Goal: Task Accomplishment & Management: Use online tool/utility

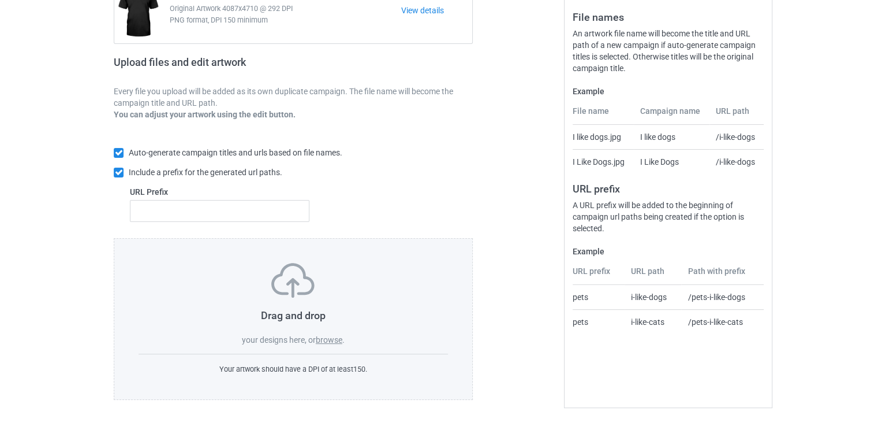
scroll to position [140, 0]
click at [318, 337] on label "browse" at bounding box center [329, 338] width 27 height 9
click at [0, 0] on input "browse" at bounding box center [0, 0] width 0 height 0
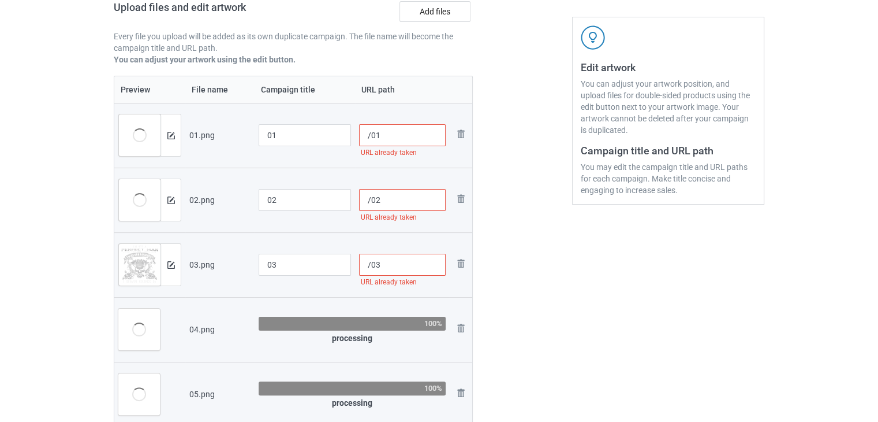
scroll to position [198, 0]
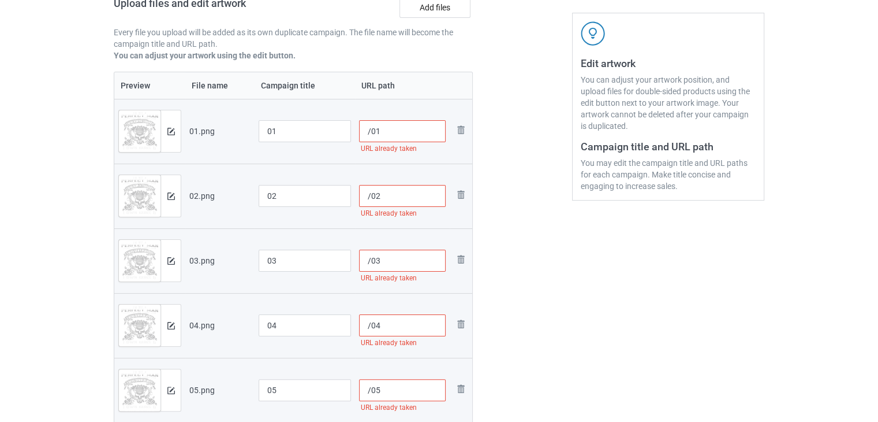
click at [390, 129] on input "/01" at bounding box center [402, 131] width 87 height 22
drag, startPoint x: 379, startPoint y: 131, endPoint x: 439, endPoint y: 131, distance: 59.5
click at [439, 131] on input "/01838683868368" at bounding box center [402, 131] width 87 height 22
type input "/01838683868368"
click at [389, 202] on input "/02" at bounding box center [402, 196] width 87 height 22
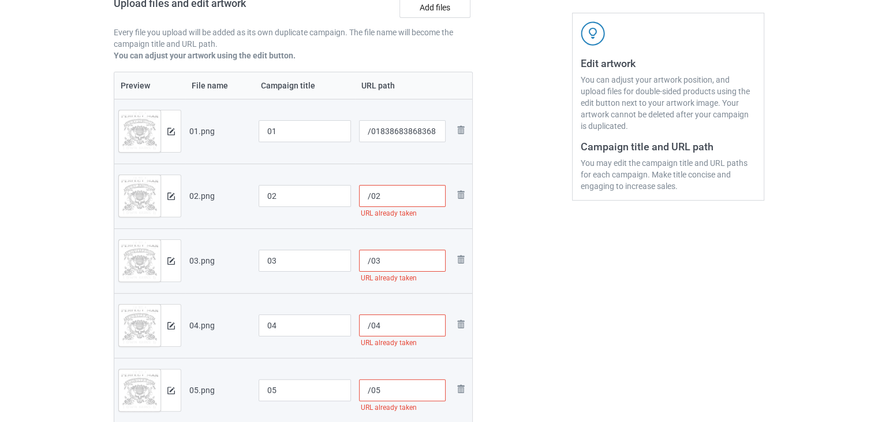
paste input "838683868368"
type input "/02838683868368"
click at [391, 264] on input "/03" at bounding box center [402, 261] width 87 height 22
paste input "838683868368"
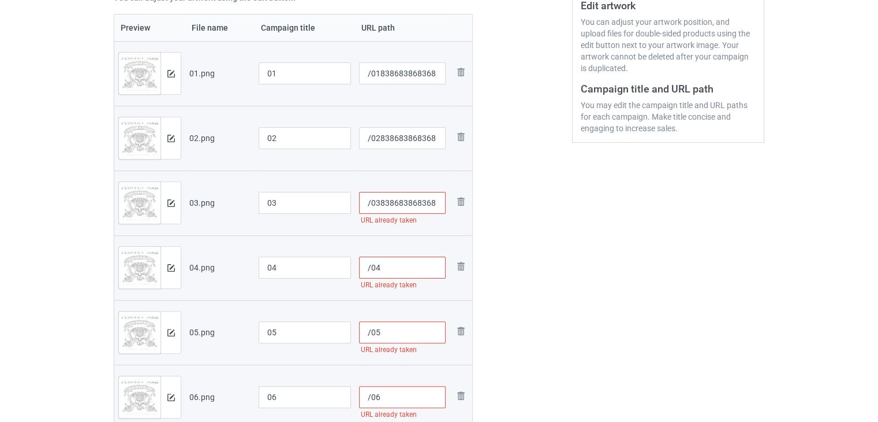
type input "/03838683868368"
click at [390, 271] on input "/04" at bounding box center [402, 267] width 87 height 22
paste input "838683868368"
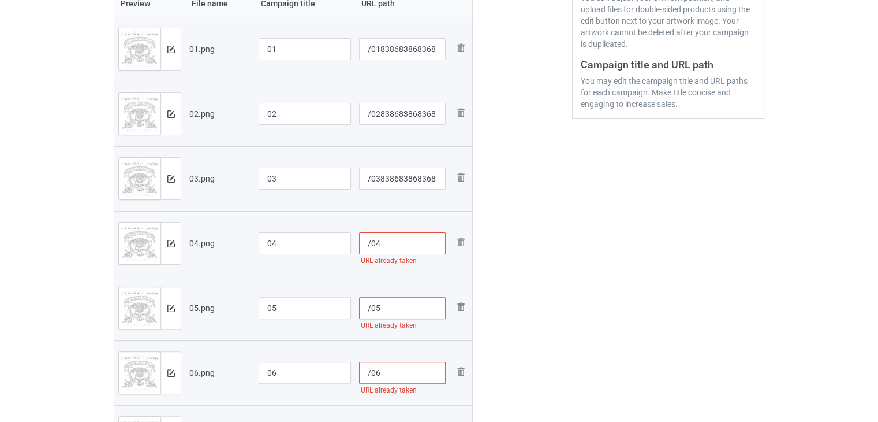
scroll to position [313, 0]
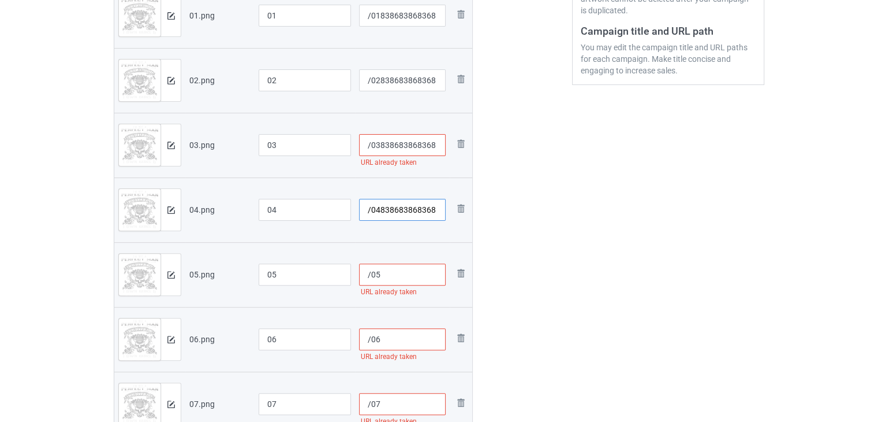
type input "/04838683868368"
click at [389, 273] on input "/05" at bounding box center [402, 274] width 87 height 22
paste input "838683868368"
type input "/05838683868368"
click at [408, 336] on input "/06" at bounding box center [402, 339] width 87 height 22
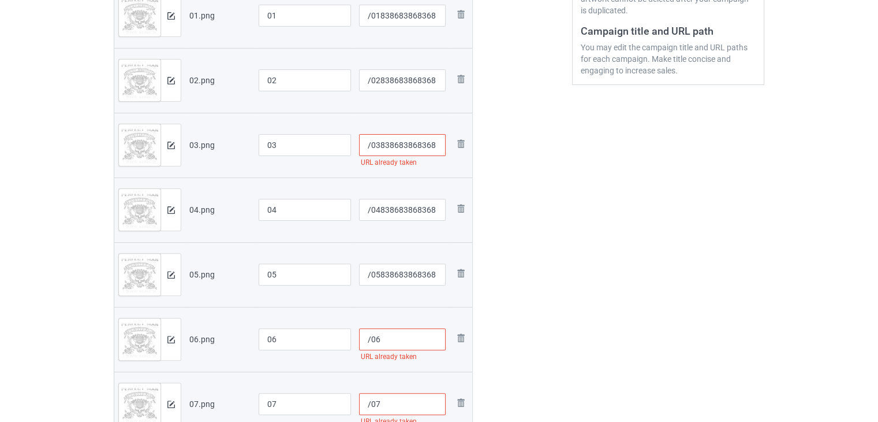
paste input "838683868368"
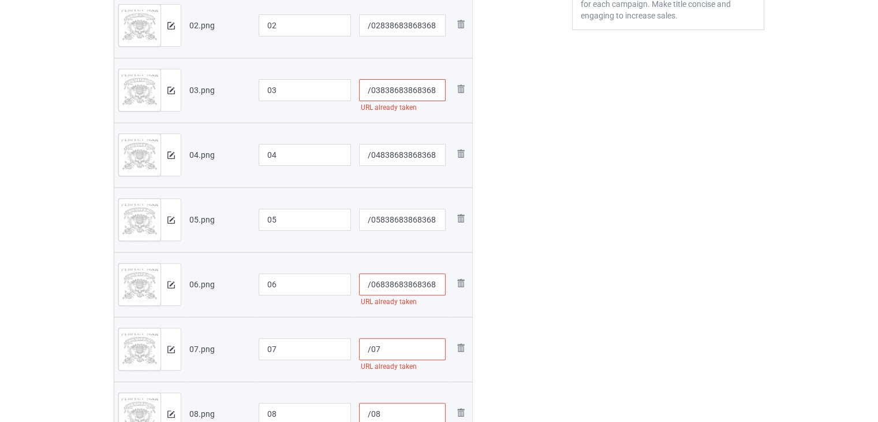
scroll to position [371, 0]
type input "/06838683868368"
click at [403, 338] on input "/07" at bounding box center [402, 346] width 87 height 22
paste input "838683868368"
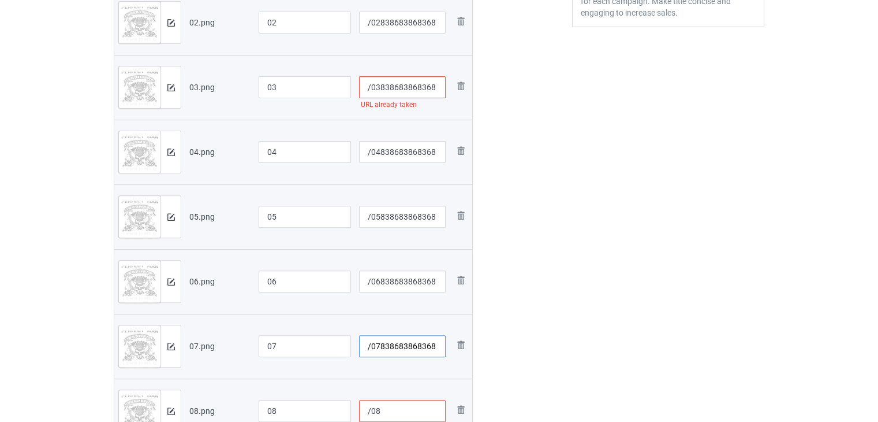
type input "/07838683868368"
click at [437, 90] on input "/03838683868368" at bounding box center [402, 87] width 87 height 22
paste input "838683868368"
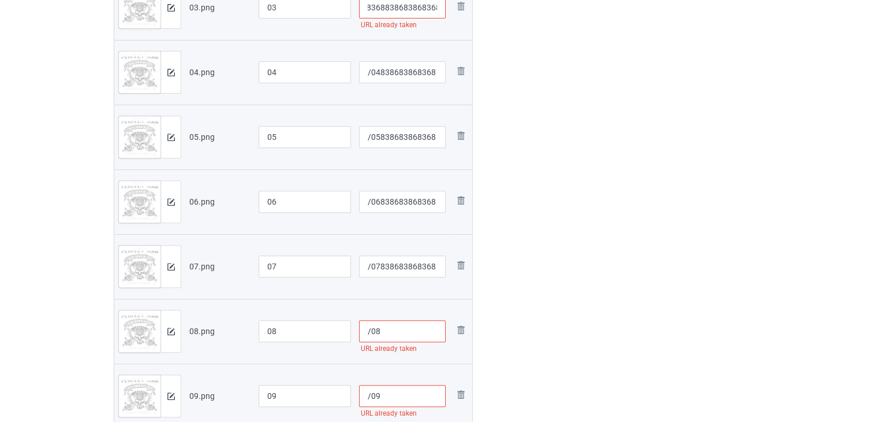
scroll to position [486, 0]
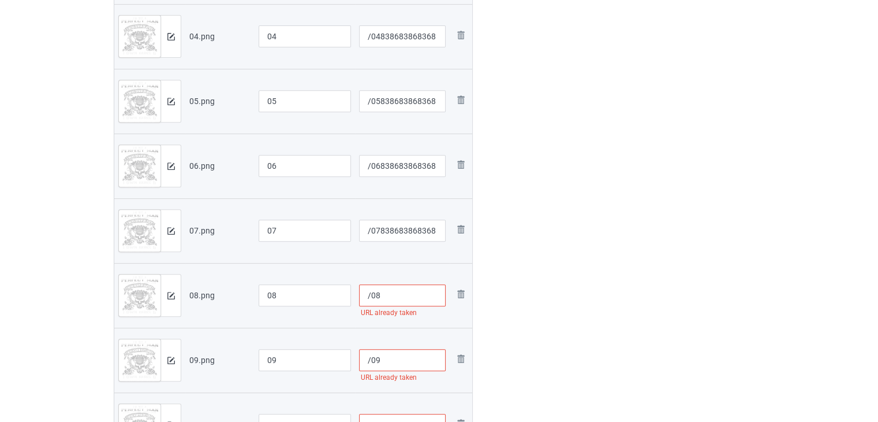
type input "/03838683868368838683868368"
click at [404, 296] on input "/08" at bounding box center [402, 295] width 87 height 22
paste input "838683868368"
type input "/08838683868368"
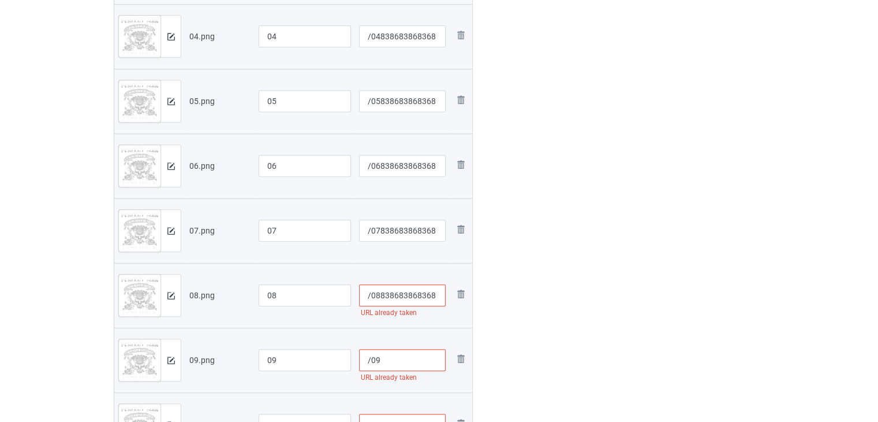
click at [401, 355] on input "/09" at bounding box center [402, 360] width 87 height 22
paste input "838683868368"
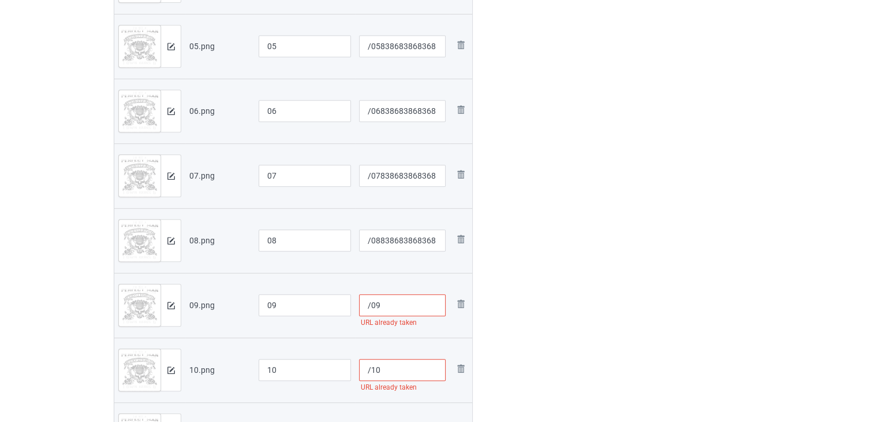
scroll to position [544, 0]
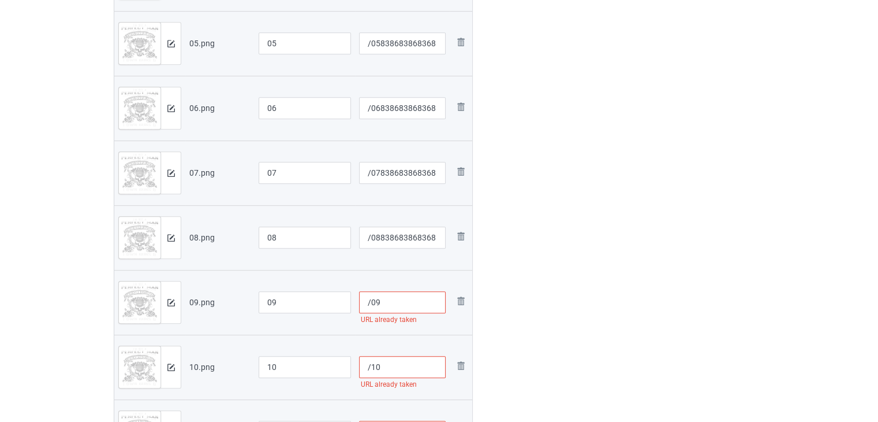
click at [401, 366] on input "/10" at bounding box center [402, 367] width 87 height 22
type input "/09838683868368"
paste input "838683868368"
type input "/10838683868368"
click at [434, 243] on input "/08838683868368" at bounding box center [402, 237] width 87 height 22
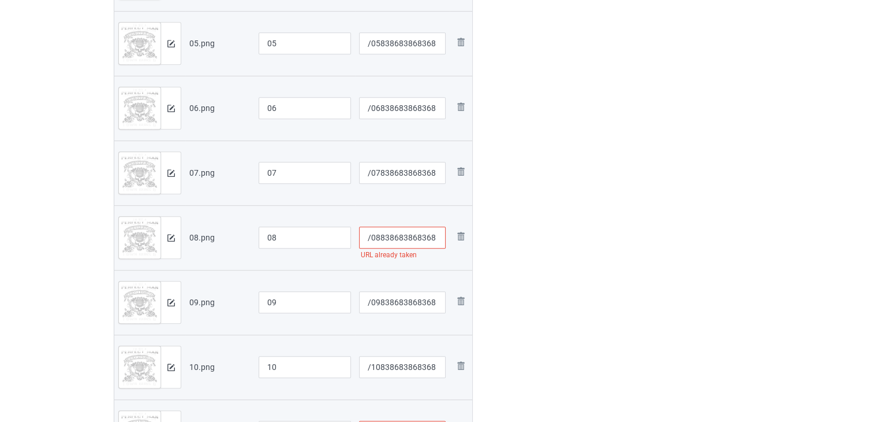
paste input "838683868368"
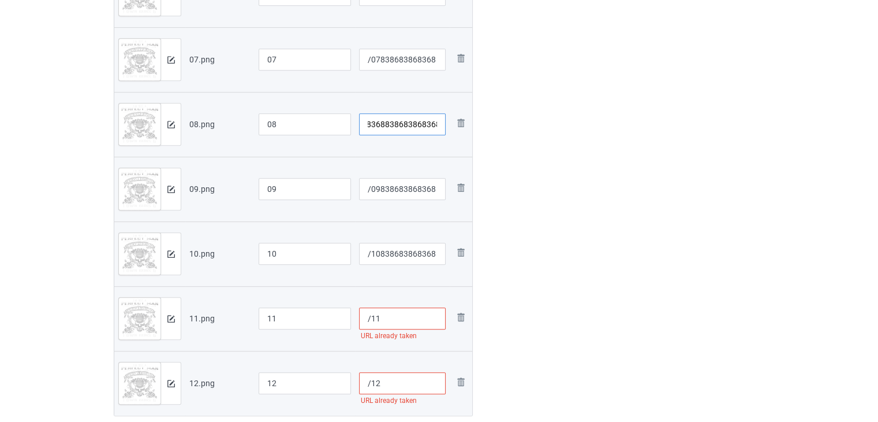
scroll to position [660, 0]
type input "/08838683868368838683868368"
click at [400, 312] on input "/11" at bounding box center [402, 316] width 87 height 22
paste input "838683868368"
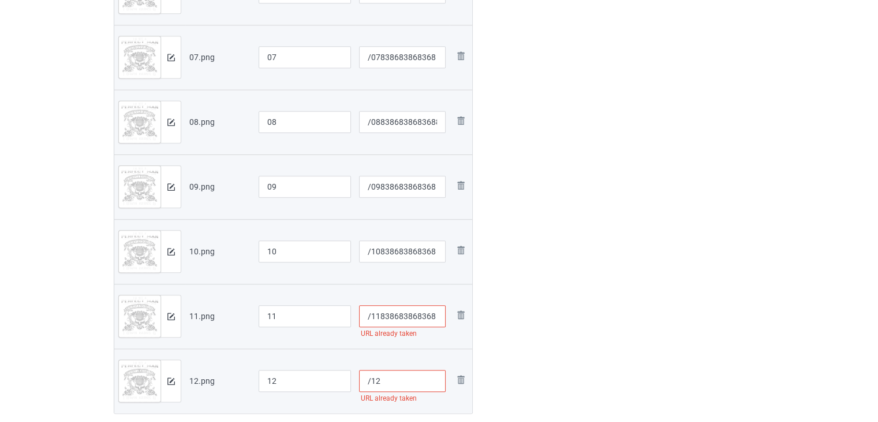
type input "/11838683868368"
click at [404, 379] on input "/12" at bounding box center [402, 381] width 87 height 22
paste input "838683868368"
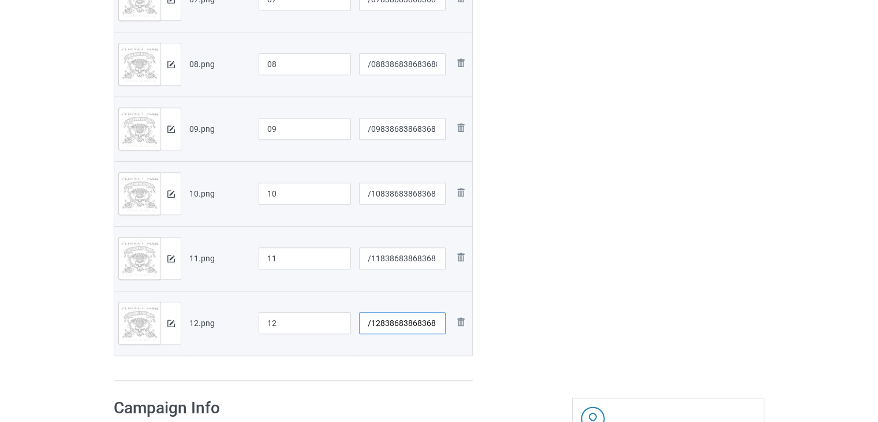
type input "/12838683868368"
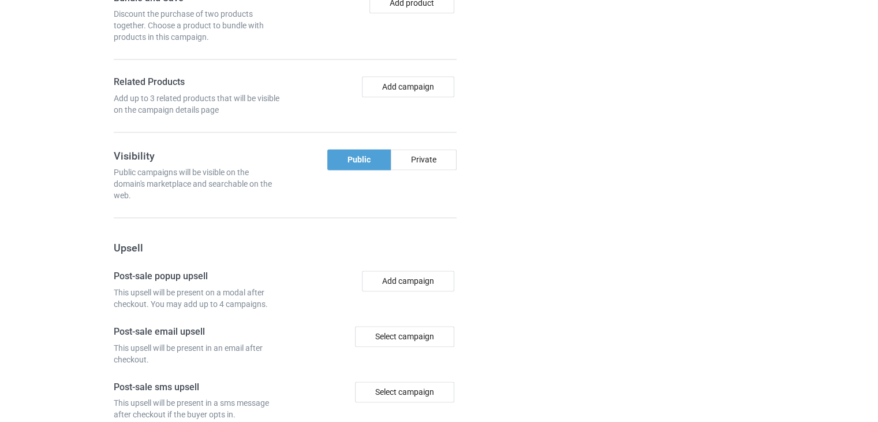
scroll to position [1758, 0]
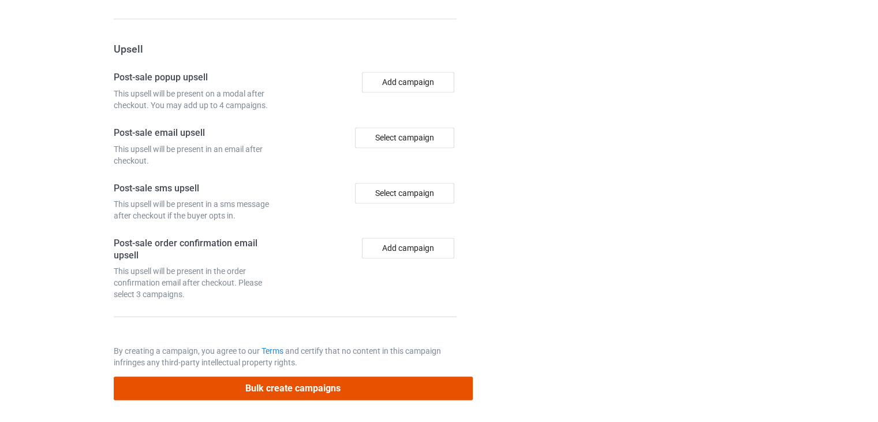
click at [299, 384] on button "Bulk create campaigns" at bounding box center [293, 388] width 359 height 24
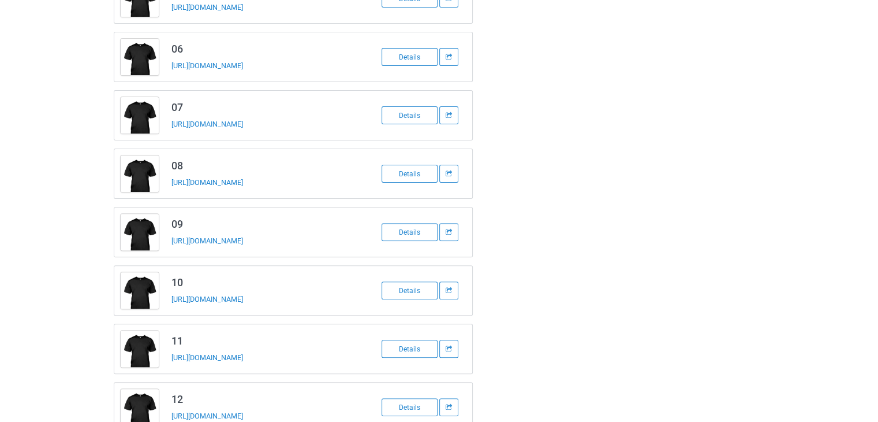
scroll to position [381, 0]
